Goal: Task Accomplishment & Management: Use online tool/utility

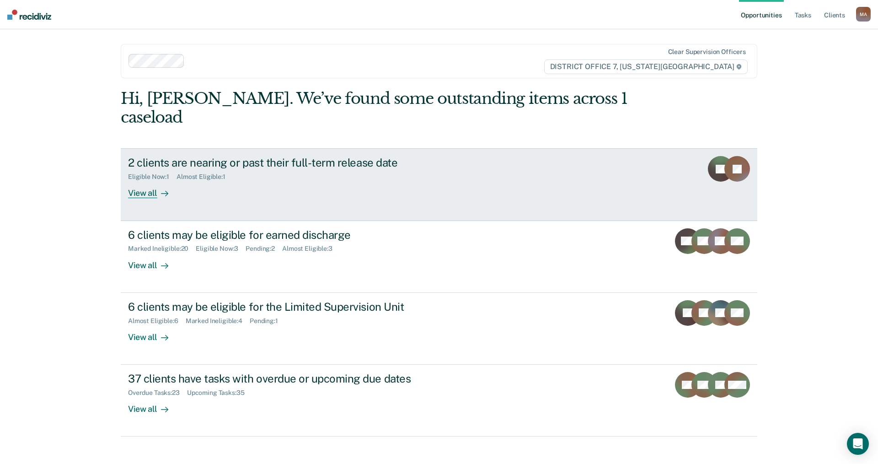
click at [140, 180] on link "2 clients are nearing or past their full-term release date Eligible Now : 1 Alm…" at bounding box center [439, 184] width 637 height 72
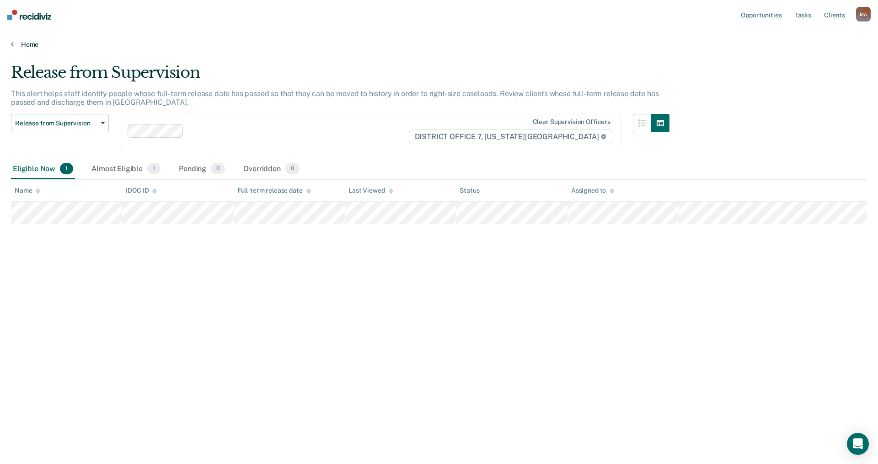
click at [25, 43] on link "Home" at bounding box center [439, 44] width 856 height 8
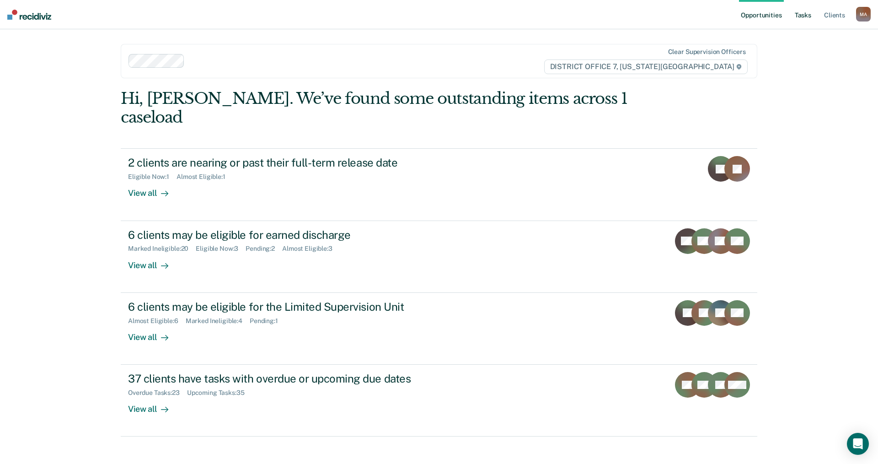
click at [803, 15] on link "Tasks" at bounding box center [803, 14] width 20 height 29
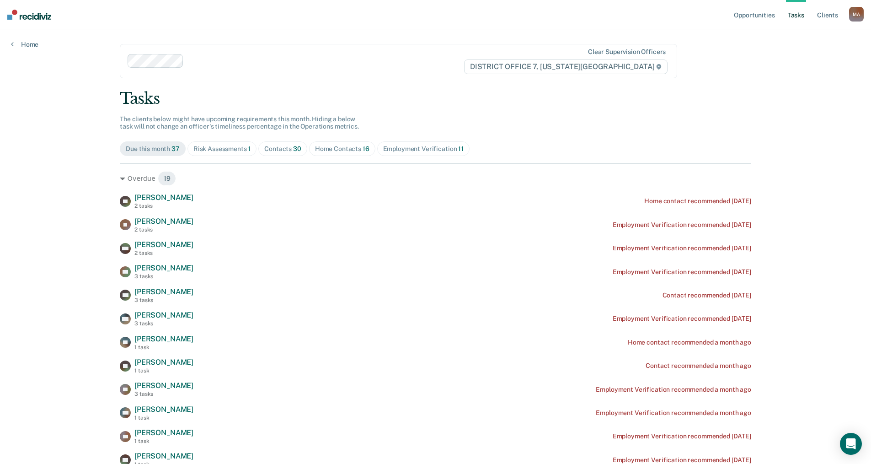
click at [223, 149] on div "Risk Assessments 1" at bounding box center [222, 149] width 58 height 8
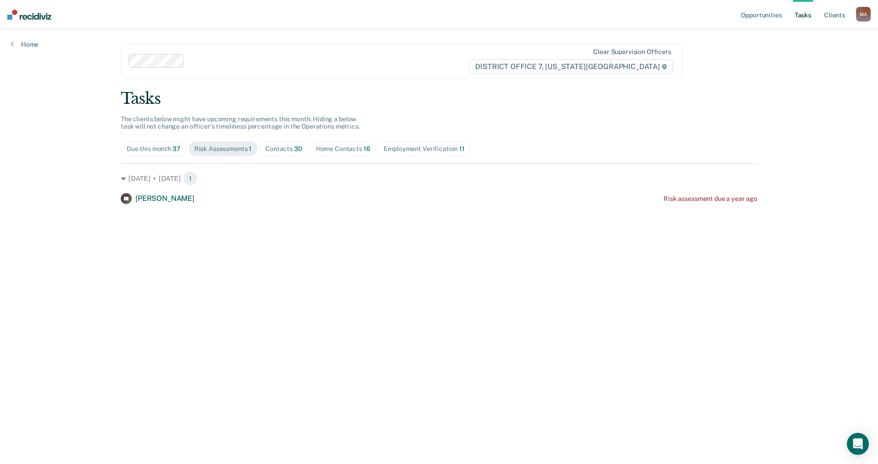
click at [329, 147] on div "Home Contacts 16" at bounding box center [343, 149] width 54 height 8
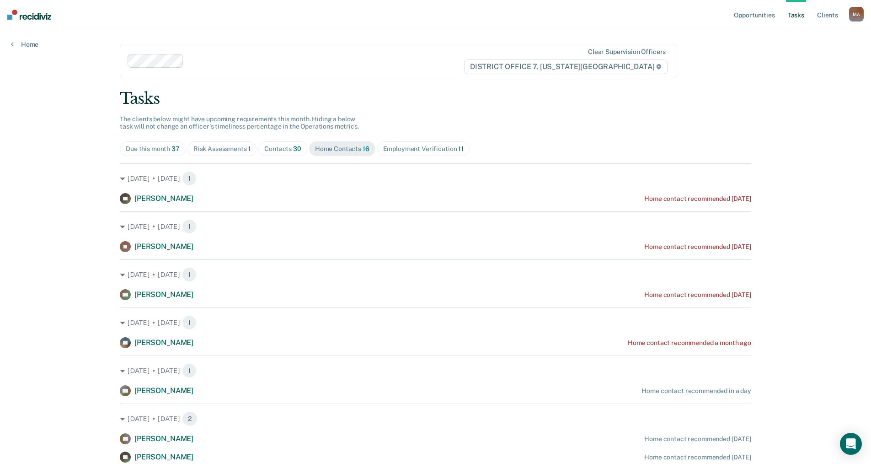
click at [48, 306] on div "Opportunities Tasks Client s [PERSON_NAME], [PERSON_NAME] Profile How it works …" at bounding box center [435, 391] width 871 height 783
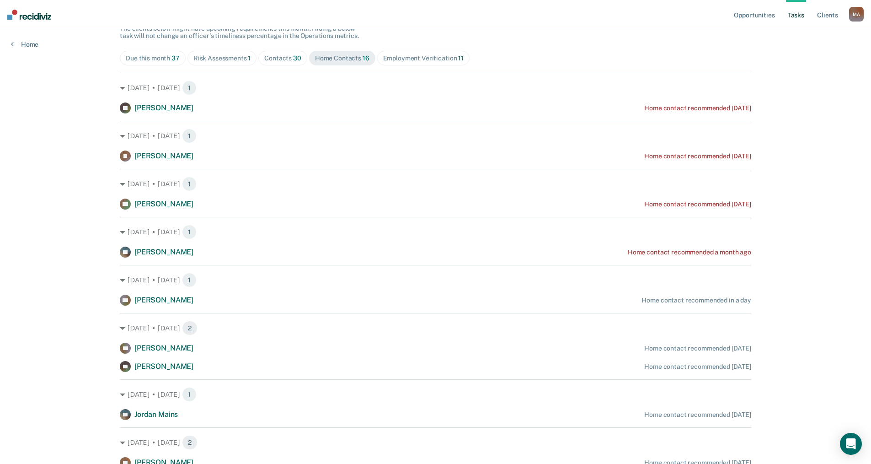
scroll to position [91, 0]
click at [81, 308] on div "Opportunities Tasks Client s [PERSON_NAME], [PERSON_NAME] Profile How it works …" at bounding box center [435, 300] width 871 height 783
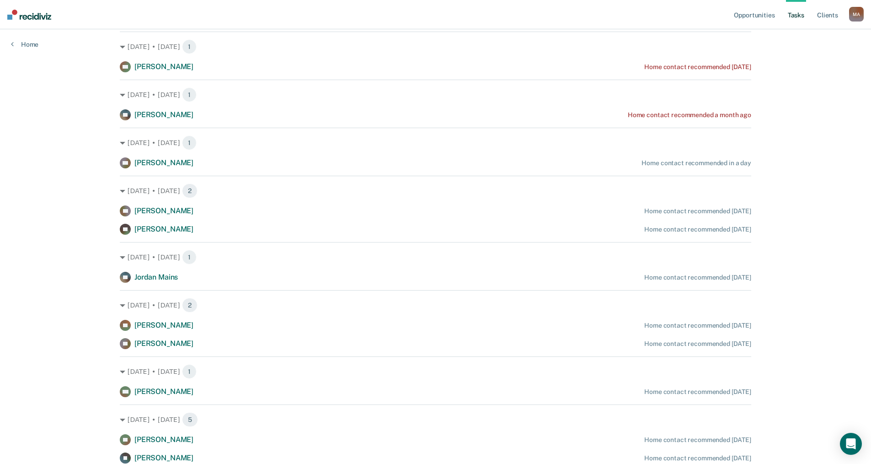
scroll to position [229, 0]
click at [86, 306] on div "Opportunities Tasks Client s [PERSON_NAME], [PERSON_NAME] Profile How it works …" at bounding box center [435, 162] width 871 height 783
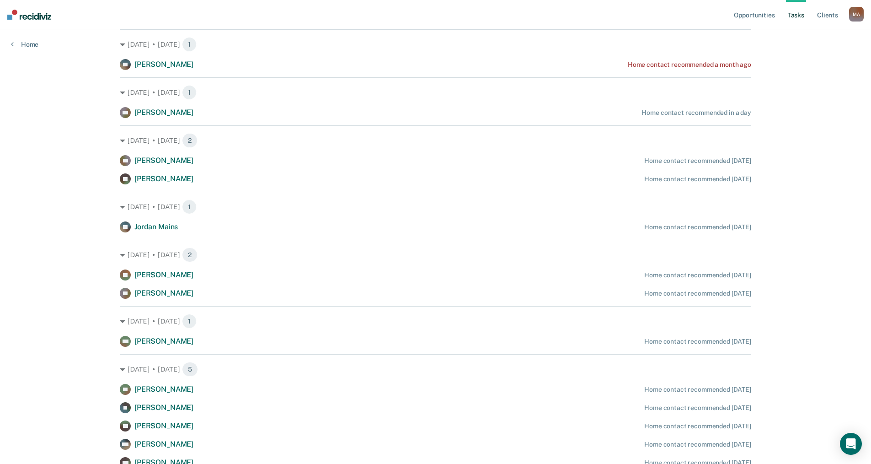
scroll to position [319, 0]
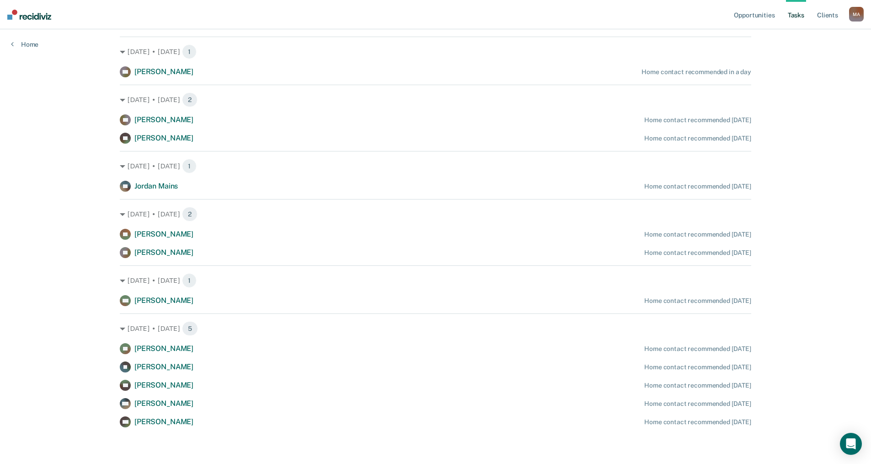
click at [84, 171] on div "Opportunities Tasks Client s [PERSON_NAME], [PERSON_NAME] Profile How it works …" at bounding box center [435, 72] width 871 height 783
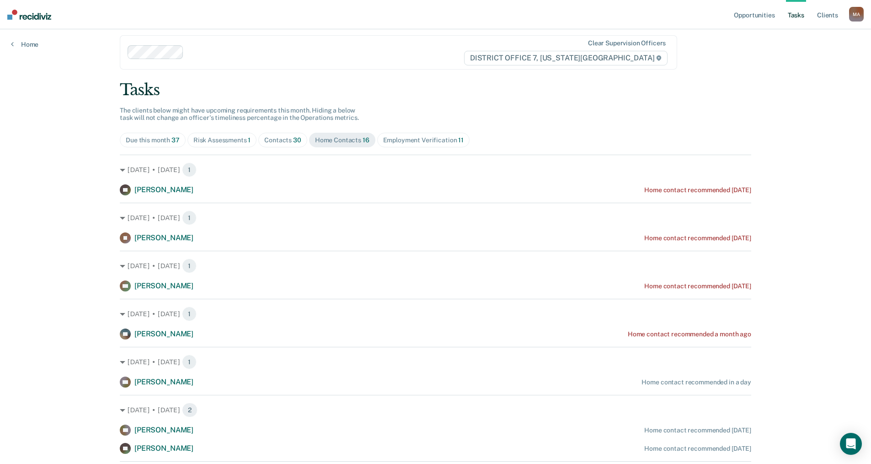
scroll to position [0, 0]
